Goal: Use online tool/utility: Utilize a website feature to perform a specific function

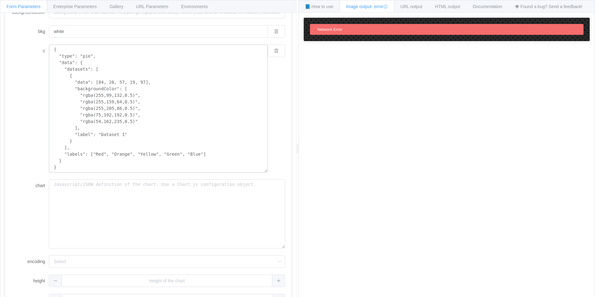
scroll to position [101, 0]
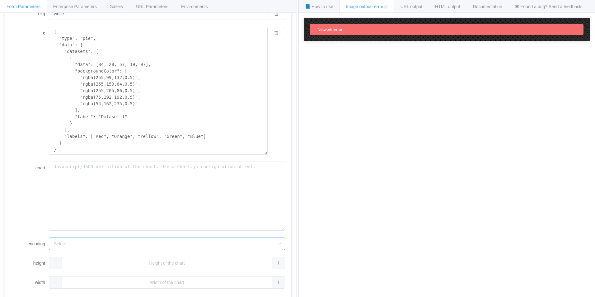
click at [230, 240] on input "encoding" at bounding box center [167, 243] width 236 height 12
click at [208, 260] on li "url" at bounding box center [167, 261] width 236 height 11
type input "url"
click at [404, 6] on span "URL output" at bounding box center [412, 6] width 22 height 5
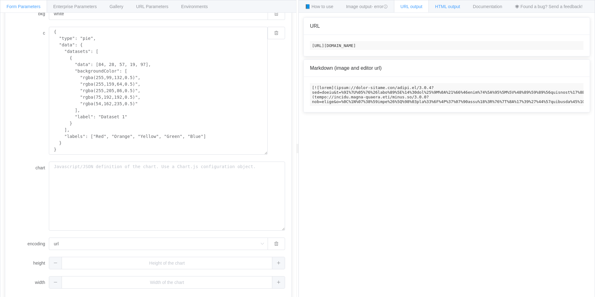
click at [456, 11] on div "HTML output" at bounding box center [448, 6] width 38 height 12
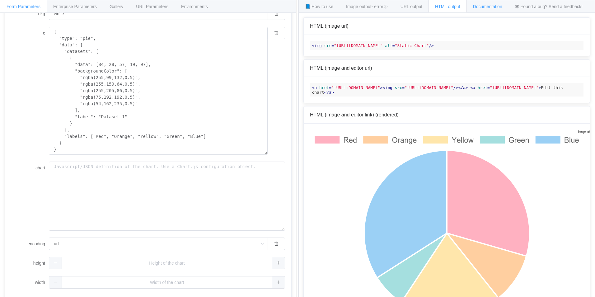
click at [496, 8] on span "Documentation" at bounding box center [487, 6] width 29 height 5
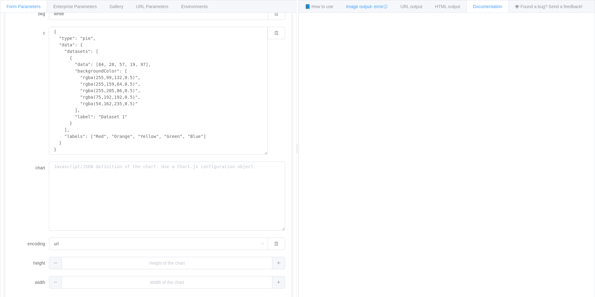
click at [376, 9] on span "- error" at bounding box center [380, 6] width 16 height 5
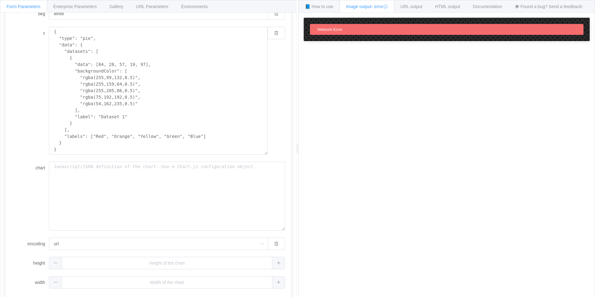
click at [351, 31] on div "Network Error" at bounding box center [447, 29] width 274 height 11
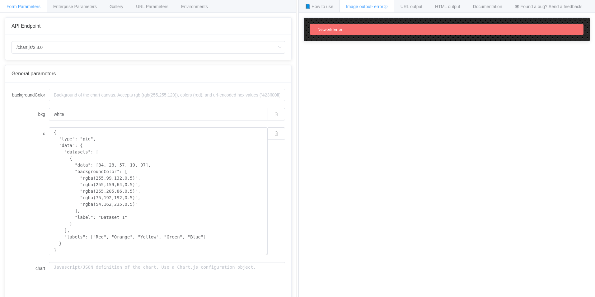
click at [317, 29] on span "Network Error" at bounding box center [329, 29] width 25 height 5
click at [322, 30] on span "Network Error" at bounding box center [329, 29] width 25 height 5
drag, startPoint x: 322, startPoint y: 30, endPoint x: 321, endPoint y: 8, distance: 22.5
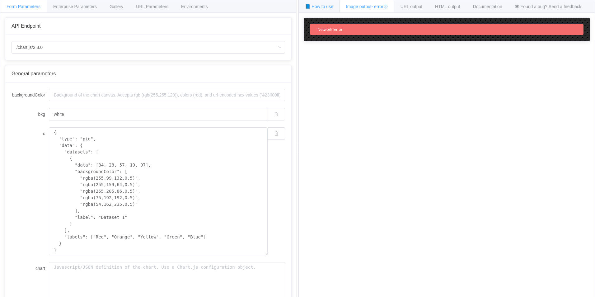
click at [321, 8] on span "📘 How to use" at bounding box center [319, 6] width 28 height 5
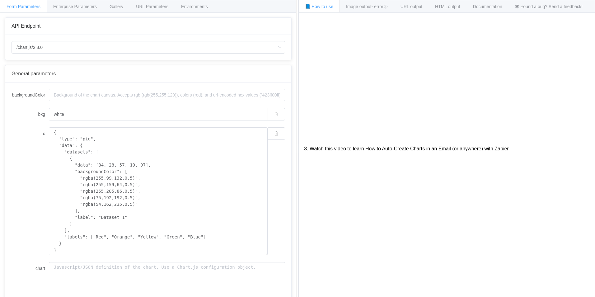
scroll to position [105, 0]
